Goal: Transaction & Acquisition: Purchase product/service

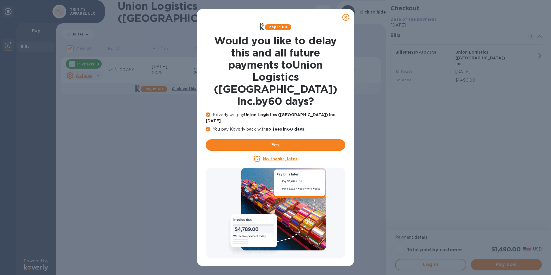
click at [347, 14] on icon at bounding box center [346, 17] width 7 height 7
click at [347, 16] on icon at bounding box center [346, 17] width 7 height 7
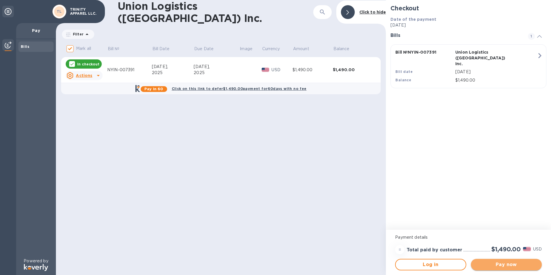
click at [514, 266] on span "Pay now" at bounding box center [507, 264] width 62 height 7
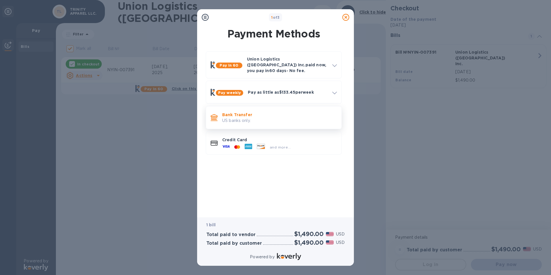
click at [240, 118] on p "US banks only." at bounding box center [279, 121] width 115 height 6
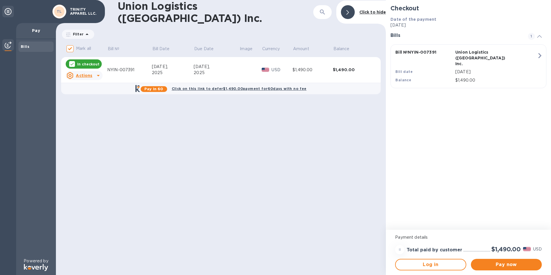
click at [100, 74] on icon at bounding box center [98, 75] width 7 height 7
click at [185, 177] on div at bounding box center [275, 137] width 551 height 275
click at [509, 263] on span "Pay now" at bounding box center [507, 264] width 62 height 7
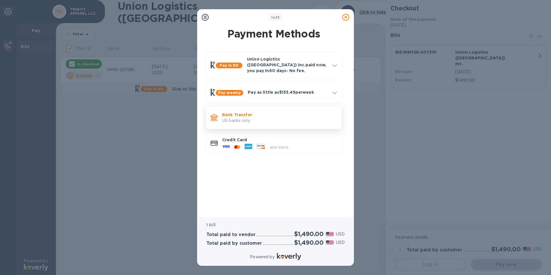
click at [241, 118] on p "US banks only." at bounding box center [279, 121] width 115 height 6
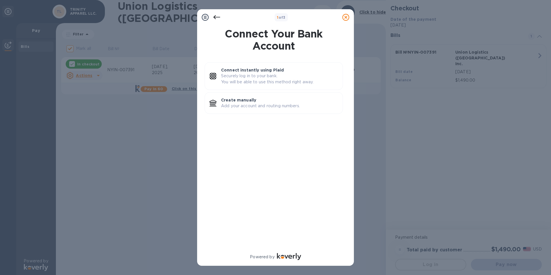
click at [216, 16] on icon at bounding box center [216, 17] width 7 height 7
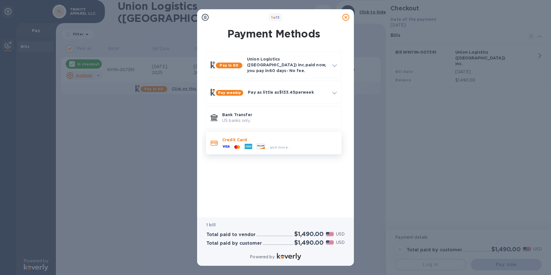
click at [238, 138] on p "Credit Card" at bounding box center [279, 140] width 115 height 6
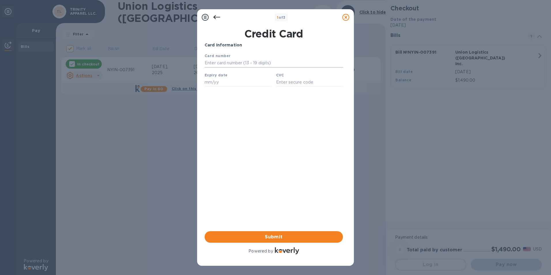
click at [231, 62] on input "text" at bounding box center [274, 63] width 138 height 9
type input "[CREDIT_CARD_NUMBER]"
click at [339, 112] on div "Card Information Your browser does not support iframes Submit Powered by" at bounding box center [274, 148] width 138 height 213
click at [215, 81] on input "text" at bounding box center [238, 82] width 67 height 9
type input "06/30"
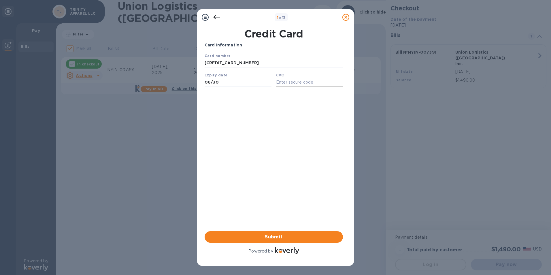
click at [296, 84] on input "text" at bounding box center [309, 82] width 67 height 9
type input "928"
click at [249, 154] on div "Card Information Your browser does not support iframes Submit Powered by" at bounding box center [274, 148] width 138 height 213
click at [279, 234] on span "Submit" at bounding box center [273, 237] width 129 height 7
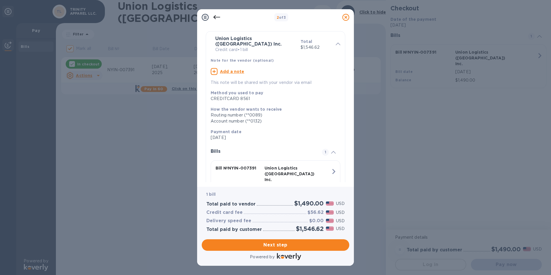
scroll to position [40, 0]
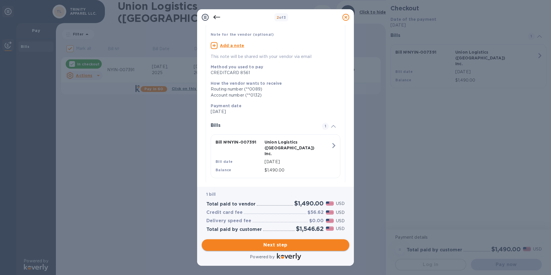
click at [270, 244] on span "Next step" at bounding box center [275, 245] width 138 height 7
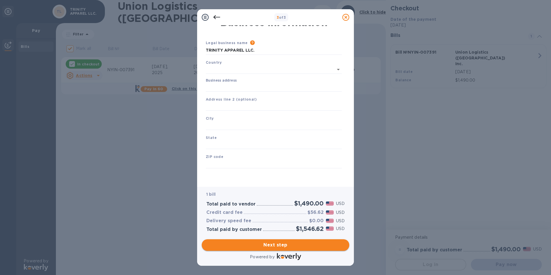
scroll to position [7, 0]
type input "[GEOGRAPHIC_DATA]"
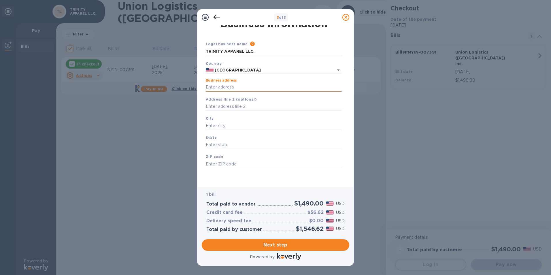
click at [237, 86] on input "Business address" at bounding box center [274, 87] width 136 height 9
type input "[STREET_ADDRESS]"
type input "suite 305"
type input "Flushing"
type input "NY"
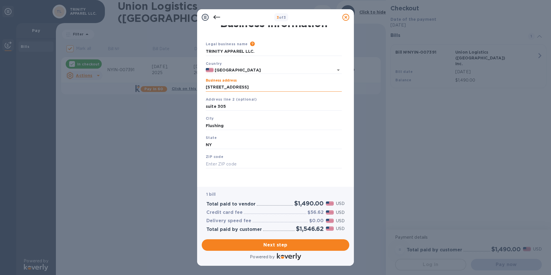
type input "11354"
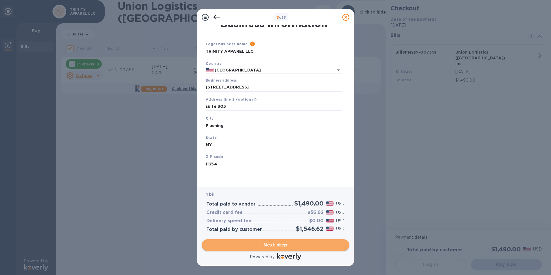
click at [266, 242] on span "Next step" at bounding box center [275, 245] width 138 height 7
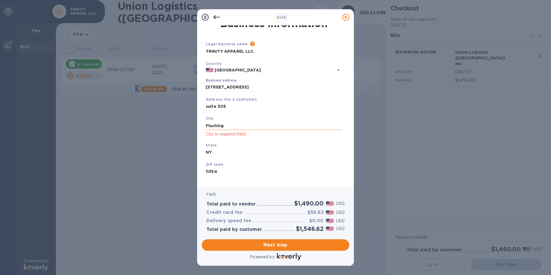
click at [234, 129] on input "Flushing" at bounding box center [274, 125] width 136 height 9
click at [243, 141] on div "State [US_STATE]" at bounding box center [274, 149] width 141 height 19
click at [237, 125] on input "Flushing" at bounding box center [274, 125] width 136 height 9
type input "F"
click at [257, 140] on div "State [US_STATE]" at bounding box center [274, 149] width 141 height 19
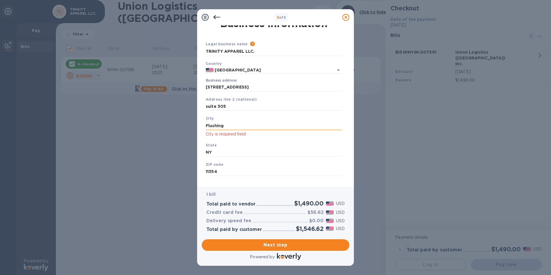
click at [221, 122] on input "Flushing" at bounding box center [274, 125] width 136 height 9
click at [229, 124] on input "Flushing" at bounding box center [274, 125] width 136 height 9
type input "Flushing"
click at [264, 139] on div "City [GEOGRAPHIC_DATA] is required field" at bounding box center [274, 126] width 141 height 27
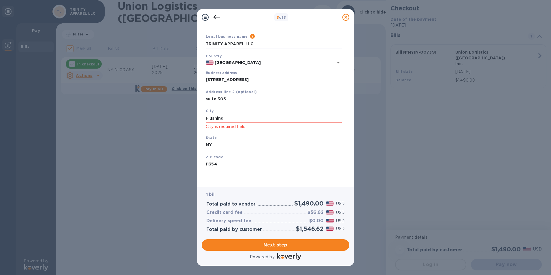
click at [223, 166] on input "11354" at bounding box center [274, 164] width 136 height 9
click at [279, 243] on span "Next step" at bounding box center [275, 245] width 138 height 7
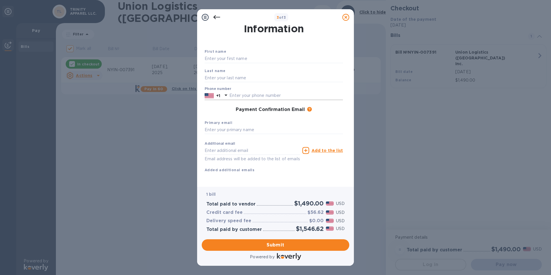
click at [242, 96] on input "text" at bounding box center [286, 95] width 114 height 9
type input "9177806988"
type input "[PERSON_NAME]"
type input "Jamil"
type input "[EMAIL_ADDRESS][DOMAIN_NAME]"
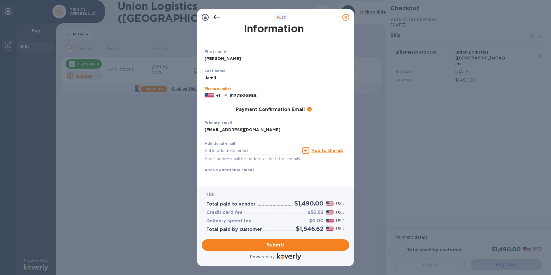
type input "[EMAIL_ADDRESS][DOMAIN_NAME]"
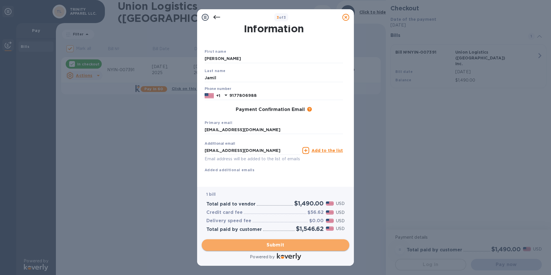
click at [279, 242] on span "Submit" at bounding box center [275, 245] width 138 height 7
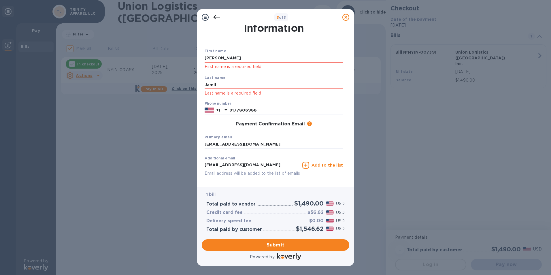
scroll to position [36, 0]
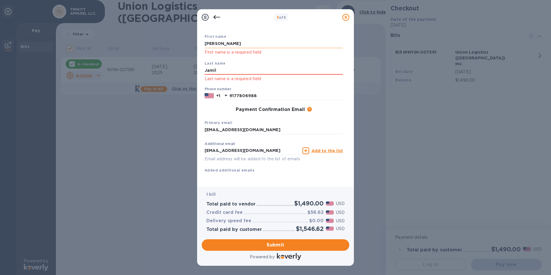
click at [223, 39] on input "[PERSON_NAME]" at bounding box center [274, 43] width 138 height 9
click at [225, 66] on input "Jamil" at bounding box center [274, 70] width 138 height 9
click at [293, 246] on span "Submit" at bounding box center [275, 245] width 138 height 7
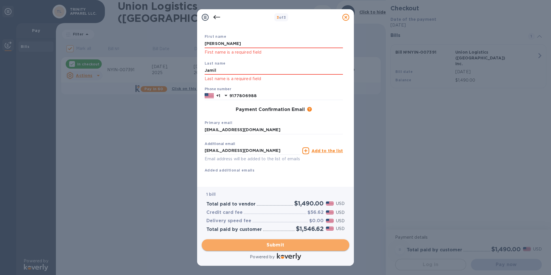
click at [294, 245] on span "Submit" at bounding box center [275, 245] width 138 height 7
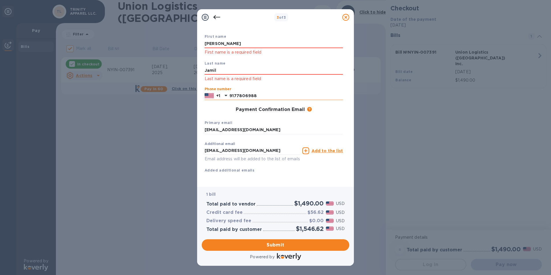
click at [260, 92] on input "9177806988" at bounding box center [286, 96] width 114 height 9
click at [273, 243] on span "Submit" at bounding box center [275, 245] width 138 height 7
click at [229, 39] on input "[PERSON_NAME]" at bounding box center [274, 43] width 138 height 9
type input "G"
type input "[PERSON_NAME]"
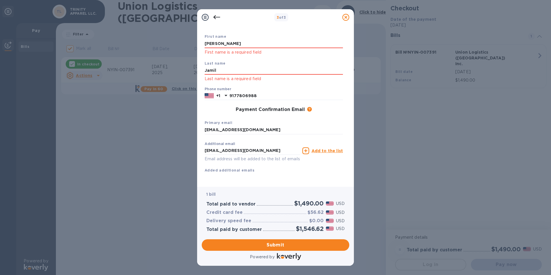
click at [307, 32] on div "First name [PERSON_NAME] First name is a required field" at bounding box center [273, 44] width 143 height 27
click at [219, 66] on input "Jamil" at bounding box center [274, 70] width 138 height 9
type input "J"
type input "Jamil"
click at [320, 87] on div "Phone number [PHONE_NUMBER]" at bounding box center [274, 93] width 138 height 13
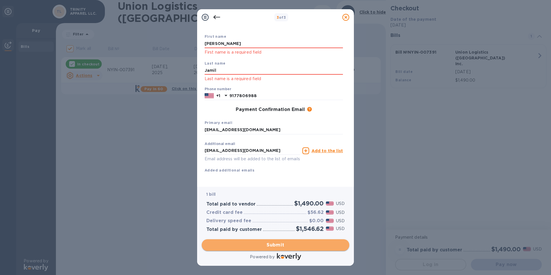
click at [285, 246] on span "Submit" at bounding box center [275, 245] width 138 height 7
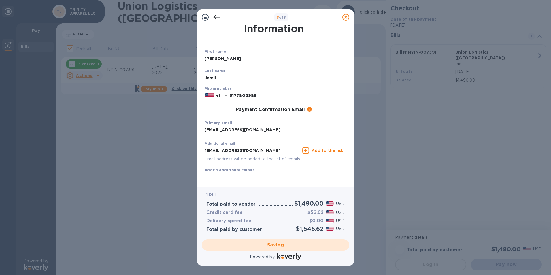
checkbox input "false"
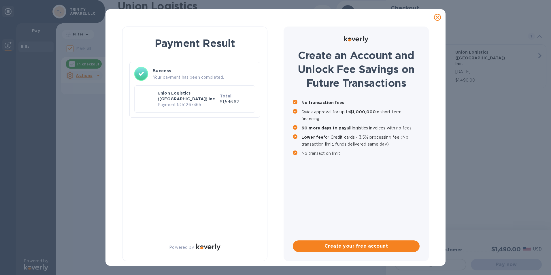
scroll to position [0, 0]
